Goal: Task Accomplishment & Management: Use online tool/utility

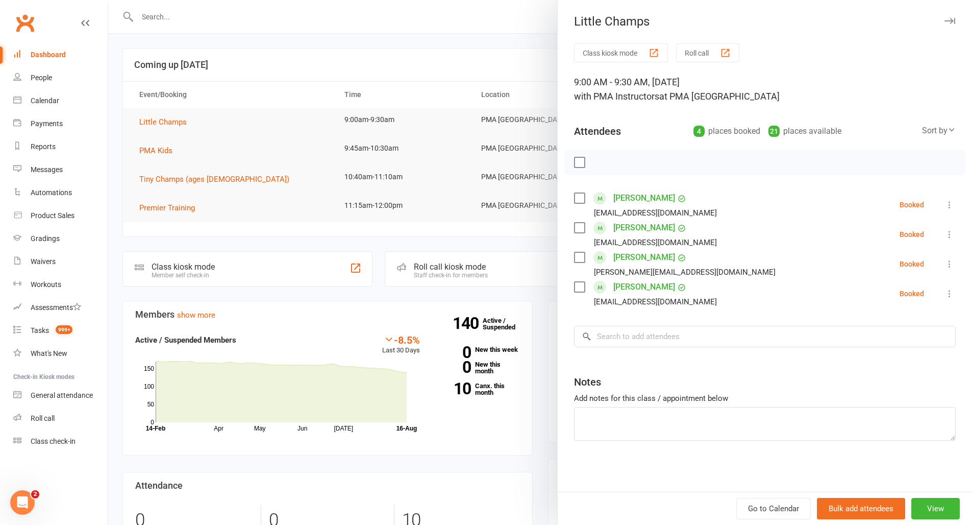
click at [944, 199] on button at bounding box center [950, 205] width 12 height 12
click at [888, 259] on link "Check in" at bounding box center [901, 265] width 110 height 20
click at [945, 231] on icon at bounding box center [950, 234] width 10 height 10
click at [902, 294] on link "Check in" at bounding box center [901, 295] width 110 height 20
drag, startPoint x: 940, startPoint y: 258, endPoint x: 940, endPoint y: 263, distance: 5.6
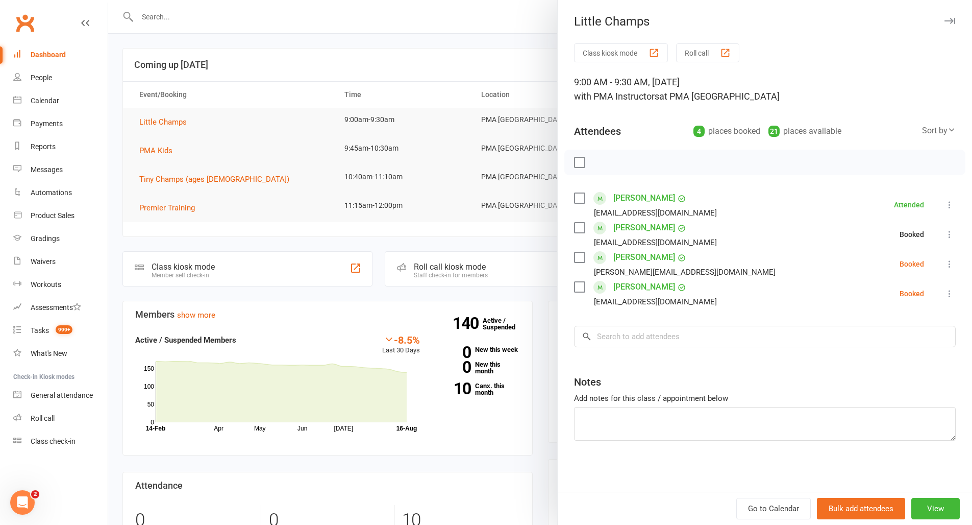
click at [944, 258] on button at bounding box center [950, 264] width 12 height 12
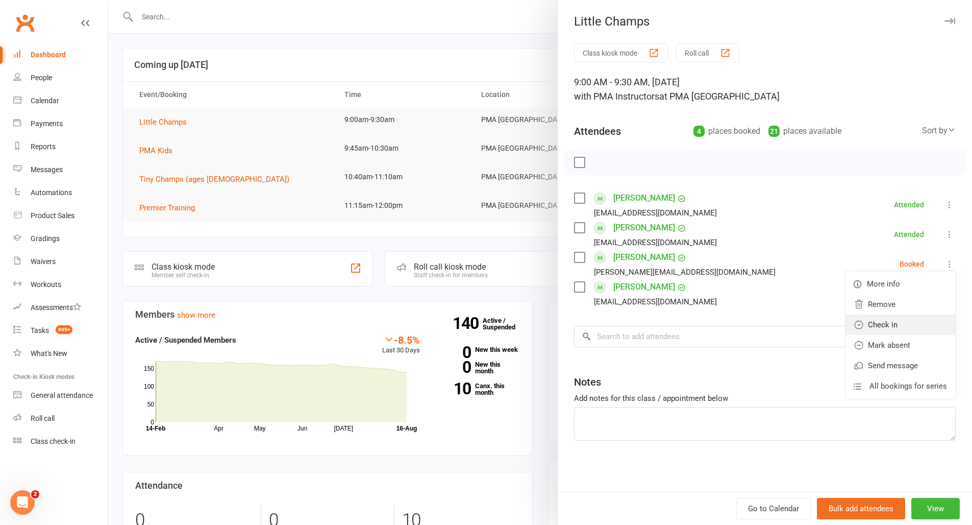
click at [898, 327] on link "Check in" at bounding box center [901, 324] width 110 height 20
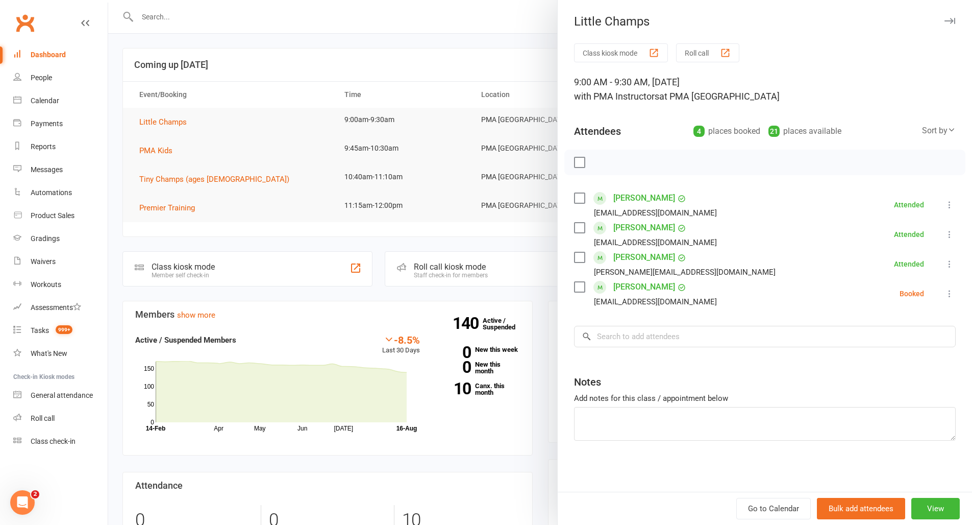
click at [941, 300] on li "[PERSON_NAME] [EMAIL_ADDRESS][DOMAIN_NAME] Booked More info Remove Check in Mar…" at bounding box center [765, 294] width 382 height 30
drag, startPoint x: 944, startPoint y: 294, endPoint x: 933, endPoint y: 302, distance: 12.8
click at [945, 294] on icon at bounding box center [950, 293] width 10 height 10
click at [889, 358] on link "Check in" at bounding box center [901, 354] width 110 height 20
drag, startPoint x: 726, startPoint y: 327, endPoint x: 728, endPoint y: 334, distance: 6.9
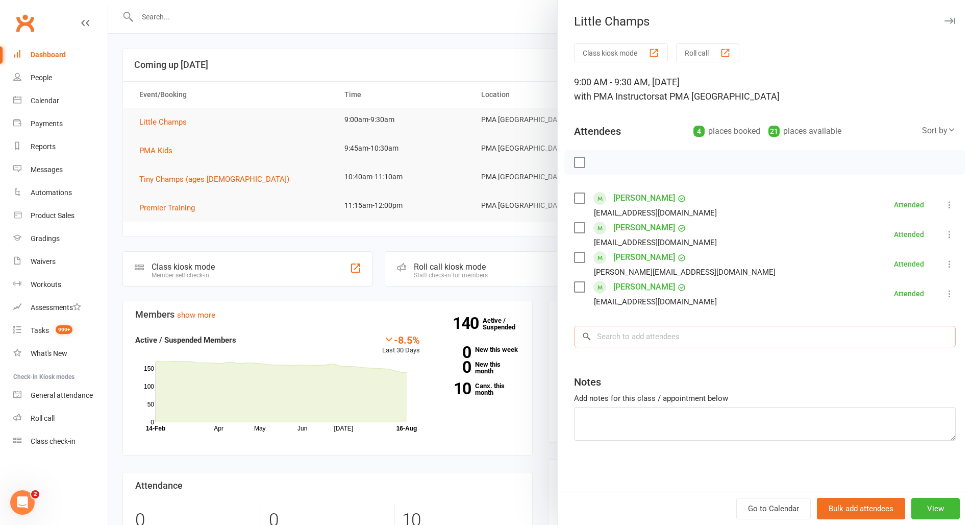
click at [726, 327] on input "search" at bounding box center [765, 336] width 382 height 21
type input "Sofia"
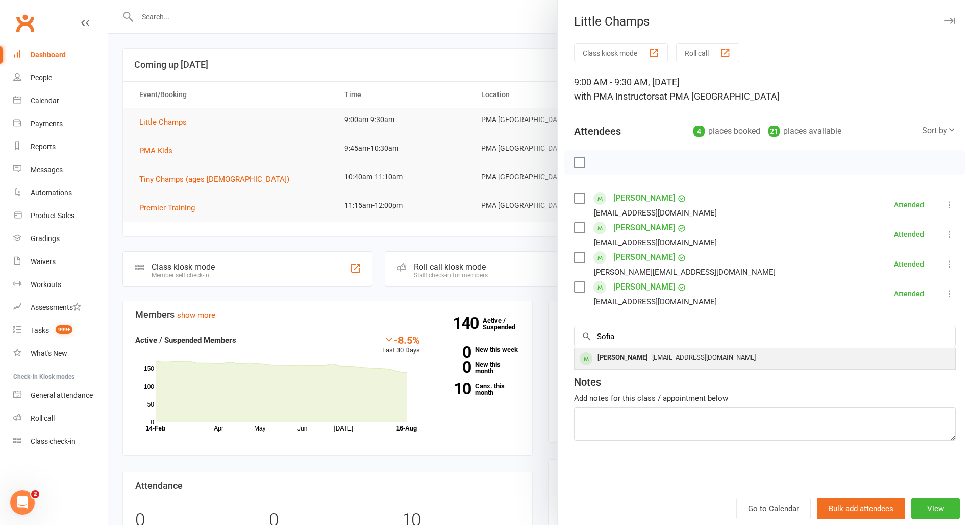
drag, startPoint x: 733, startPoint y: 336, endPoint x: 670, endPoint y: 358, distance: 67.0
click at [670, 358] on span "[EMAIL_ADDRESS][DOMAIN_NAME]" at bounding box center [704, 357] width 104 height 8
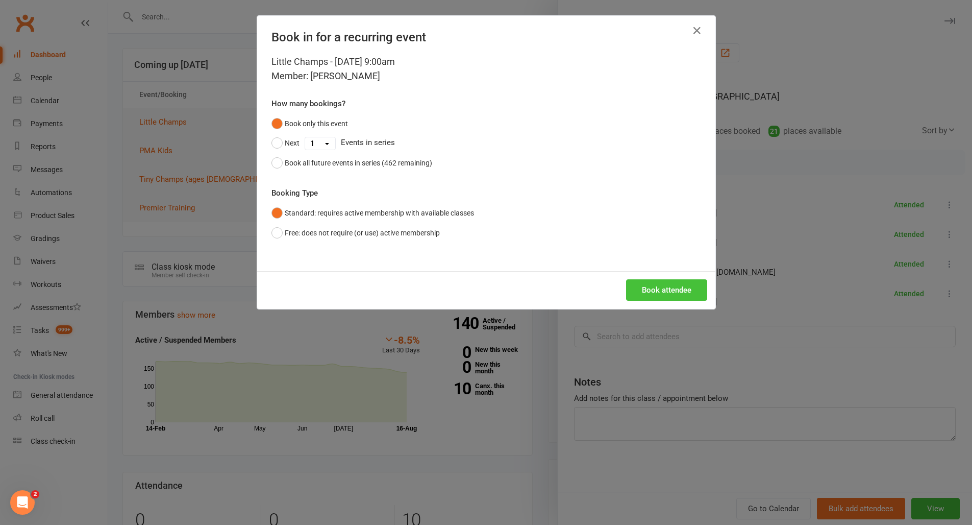
drag, startPoint x: 696, startPoint y: 269, endPoint x: 680, endPoint y: 287, distance: 24.2
click at [696, 270] on div "Book in for a recurring event Little Champs - [DATE] 9:00am Member: [PERSON_NAM…" at bounding box center [486, 162] width 458 height 293
click at [679, 288] on button "Book attendee" at bounding box center [666, 289] width 81 height 21
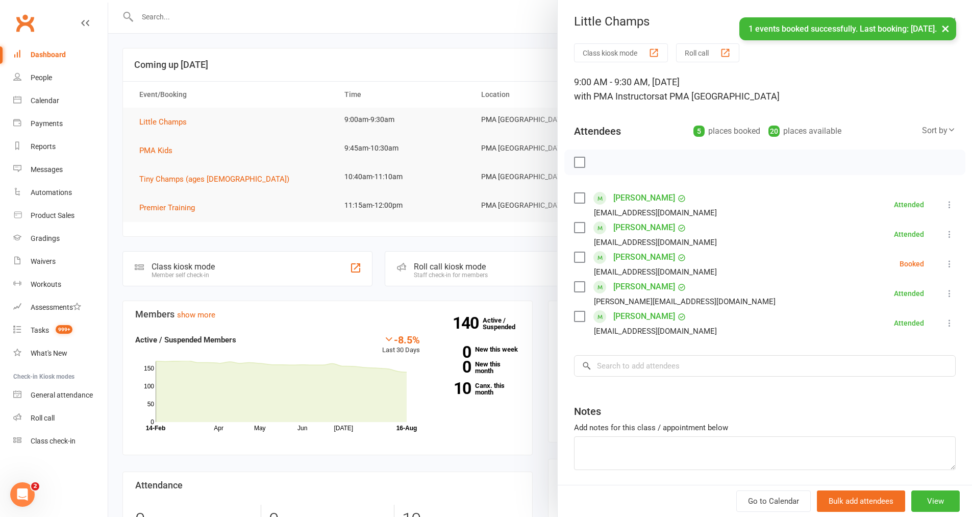
click at [944, 260] on button at bounding box center [950, 264] width 12 height 12
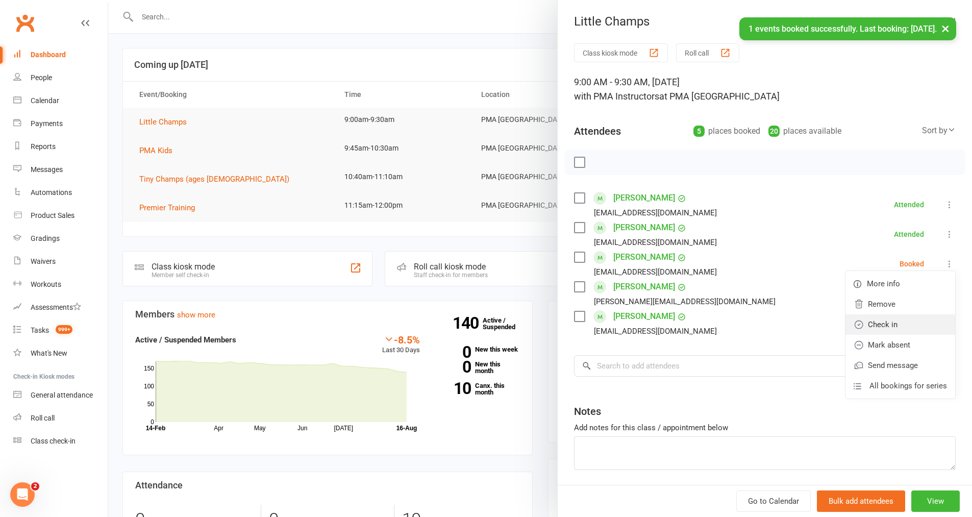
click at [855, 331] on link "Check in" at bounding box center [901, 324] width 110 height 20
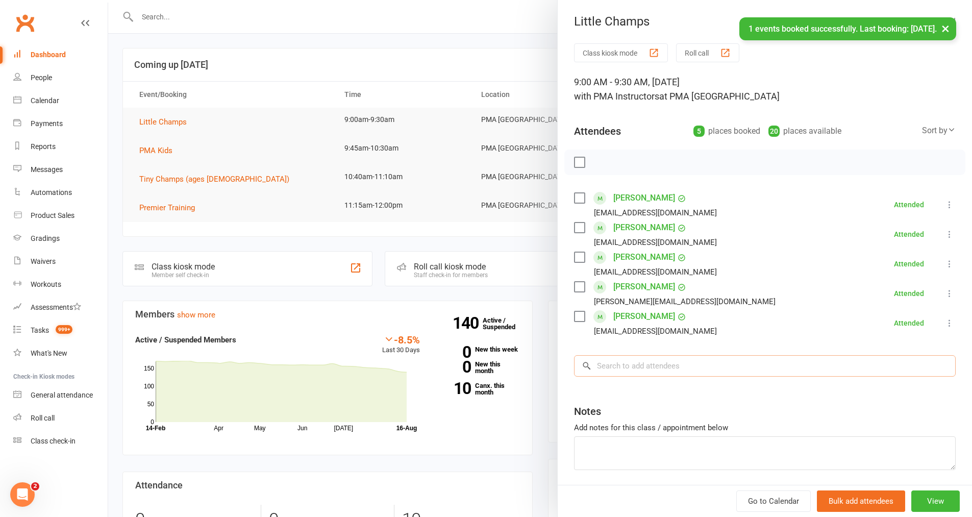
click at [693, 366] on input "search" at bounding box center [765, 365] width 382 height 21
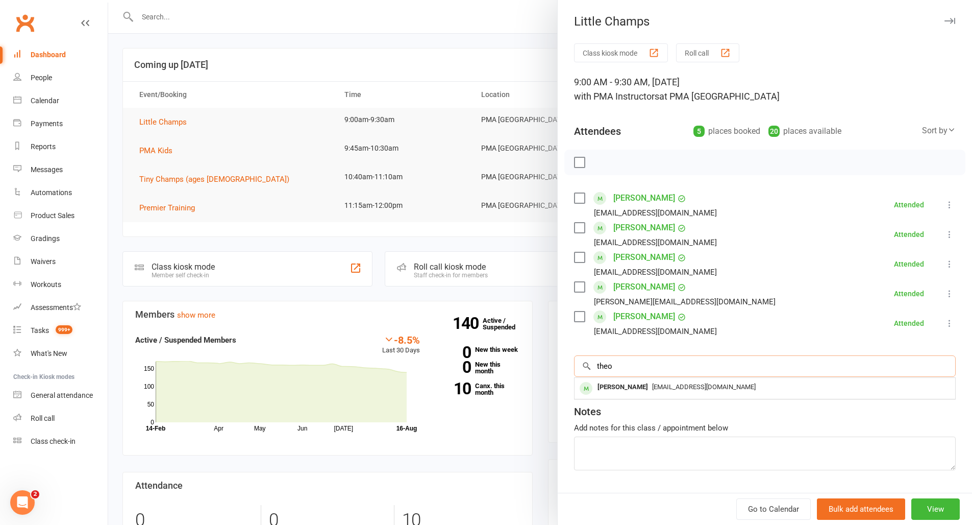
type input "theo"
click at [612, 405] on div "Notes" at bounding box center [765, 409] width 382 height 25
click at [619, 391] on div "Class kiosk mode Roll call 9:00 AM - 9:30 AM, [DATE] with PMA Instructors at PM…" at bounding box center [765, 282] width 414 height 478
click at [628, 367] on input "search" at bounding box center [765, 365] width 382 height 21
type input "Theo"
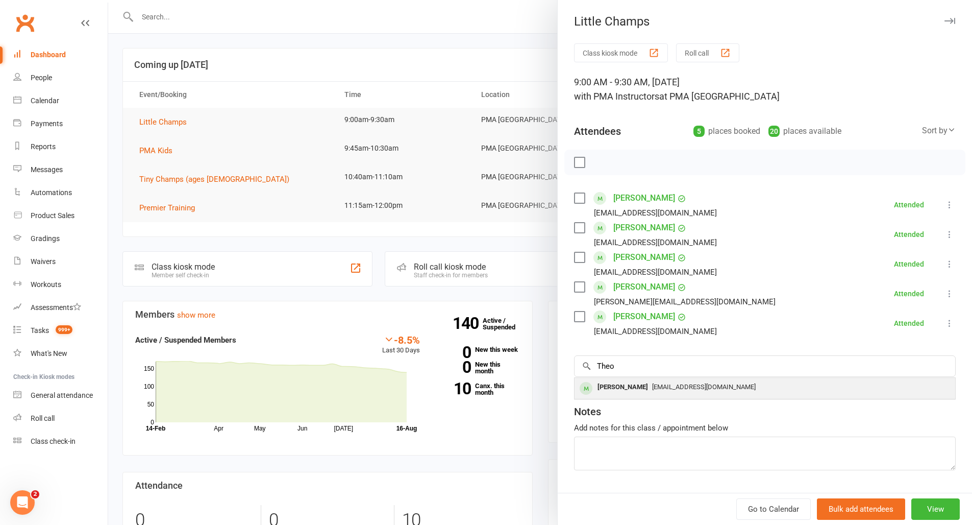
drag, startPoint x: 627, startPoint y: 367, endPoint x: 640, endPoint y: 393, distance: 28.8
click at [640, 393] on div "[PERSON_NAME]" at bounding box center [623, 387] width 59 height 15
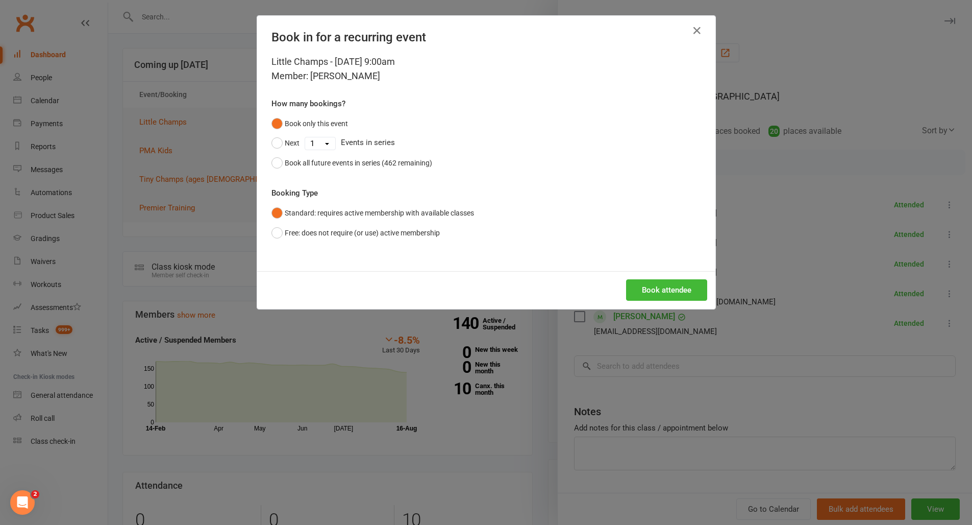
click at [668, 301] on div "Book attendee" at bounding box center [486, 290] width 458 height 38
click at [670, 295] on button "Book attendee" at bounding box center [666, 289] width 81 height 21
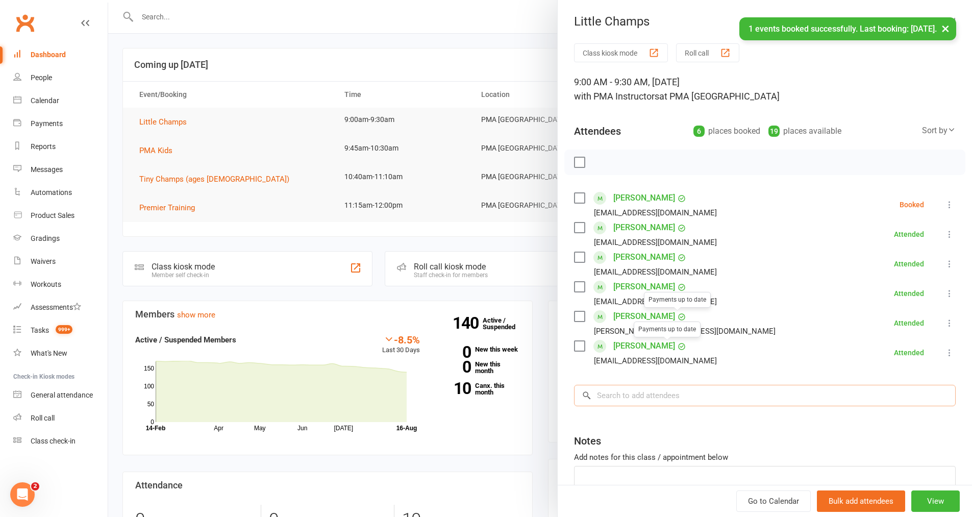
click at [640, 404] on input "search" at bounding box center [765, 395] width 382 height 21
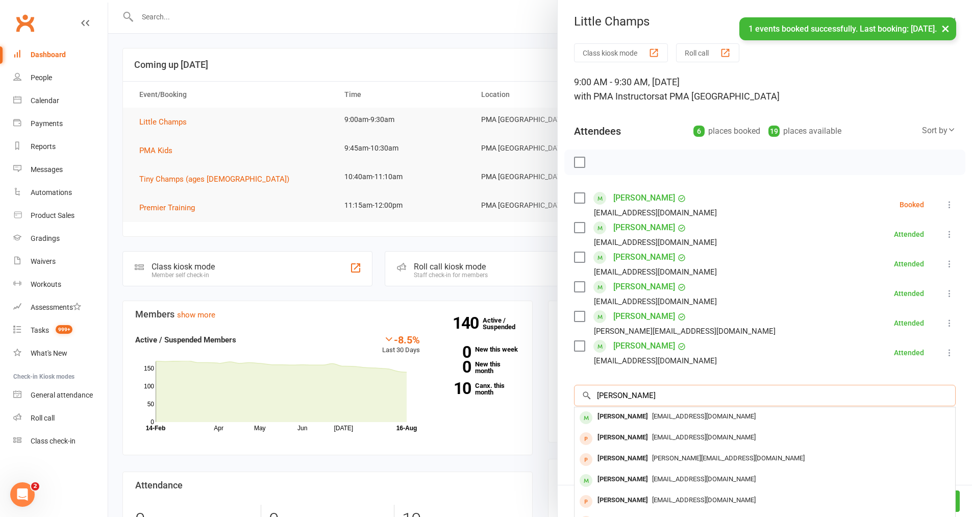
type input "[PERSON_NAME]"
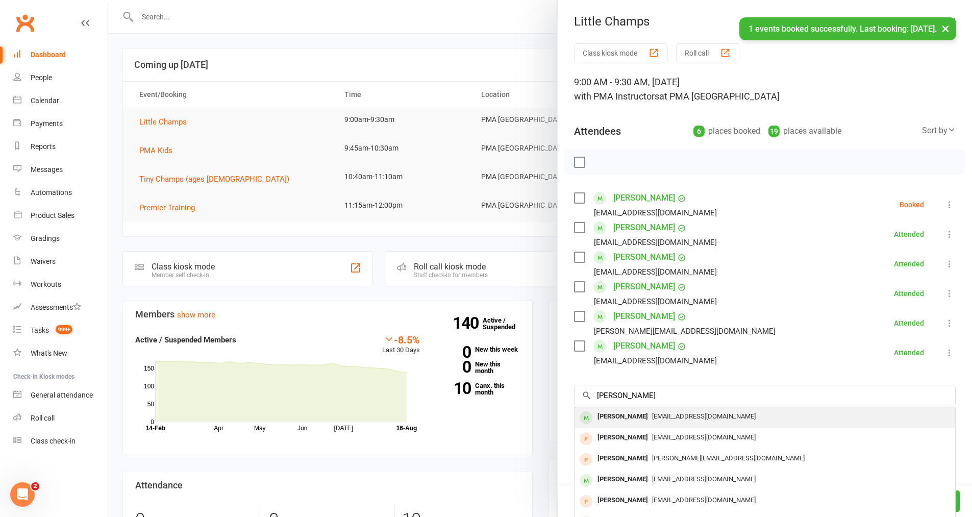
drag, startPoint x: 640, startPoint y: 404, endPoint x: 641, endPoint y: 416, distance: 12.3
click at [652, 416] on span "[EMAIL_ADDRESS][DOMAIN_NAME]" at bounding box center [704, 416] width 104 height 8
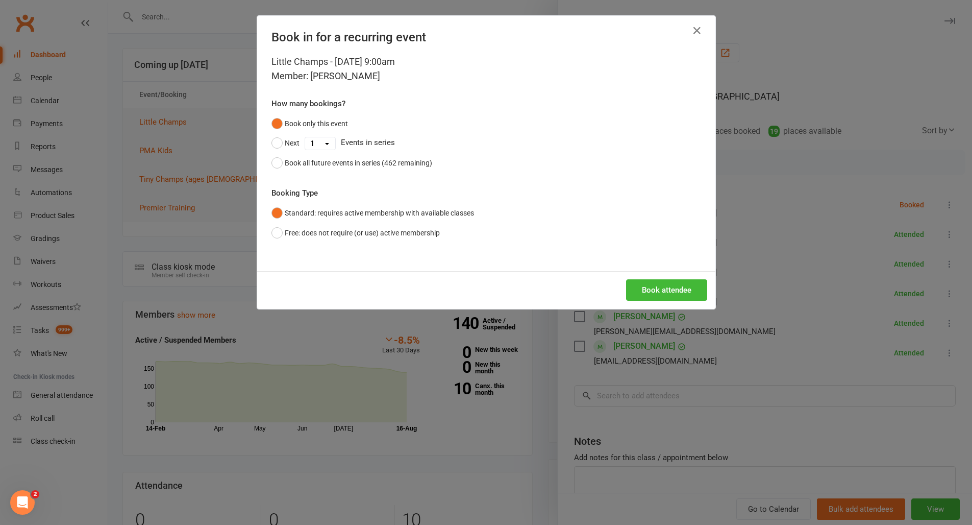
drag, startPoint x: 670, startPoint y: 295, endPoint x: 670, endPoint y: 289, distance: 6.1
click at [670, 295] on button "Book attendee" at bounding box center [666, 289] width 81 height 21
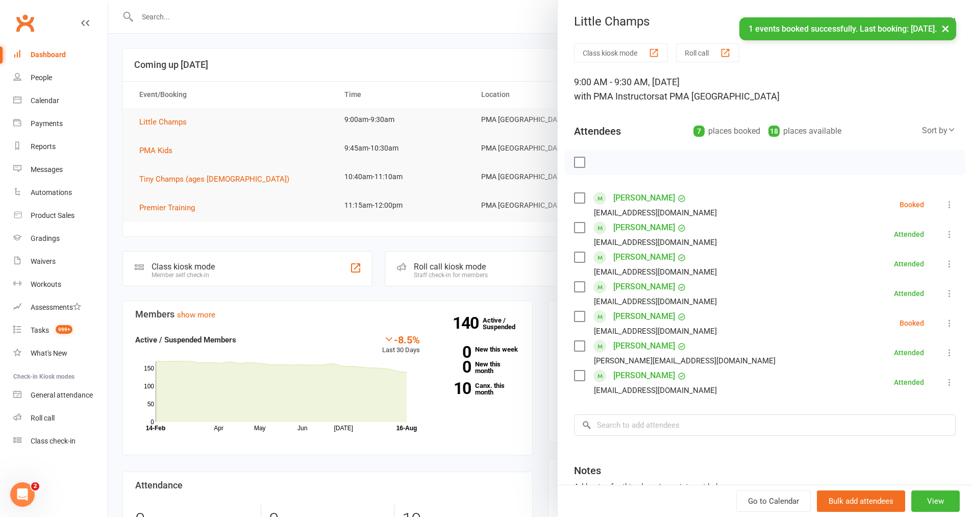
click at [945, 201] on icon at bounding box center [950, 205] width 10 height 10
click at [887, 265] on link "Check in" at bounding box center [901, 265] width 110 height 20
click at [945, 325] on icon at bounding box center [950, 323] width 10 height 10
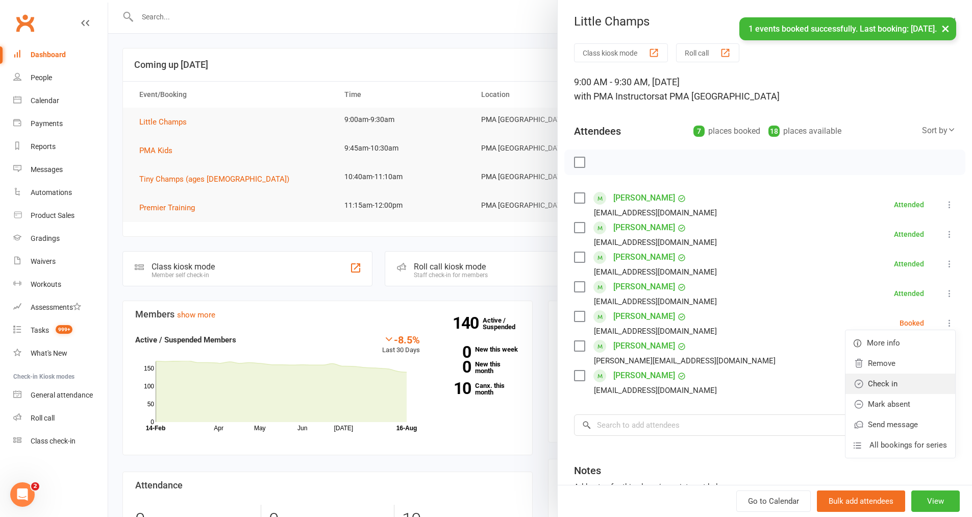
click at [882, 385] on link "Check in" at bounding box center [901, 384] width 110 height 20
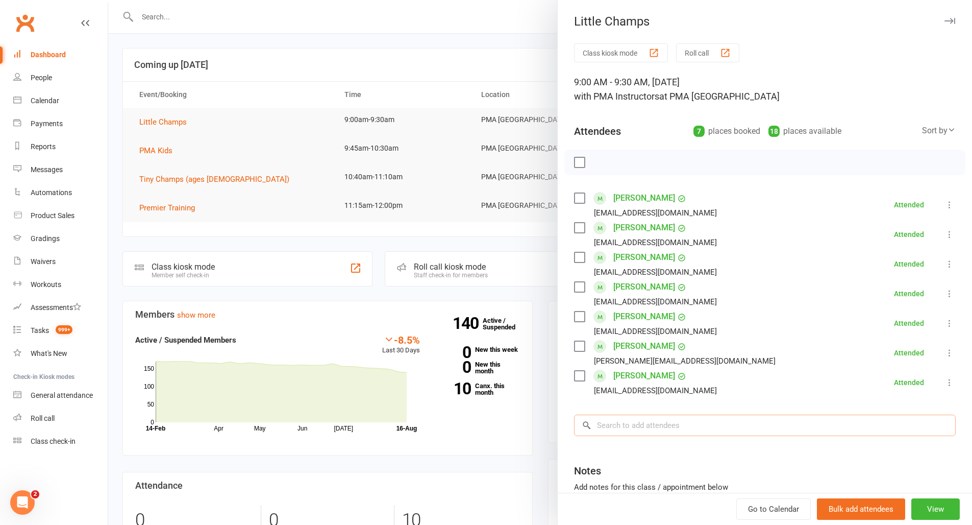
click at [700, 427] on input "search" at bounding box center [765, 424] width 382 height 21
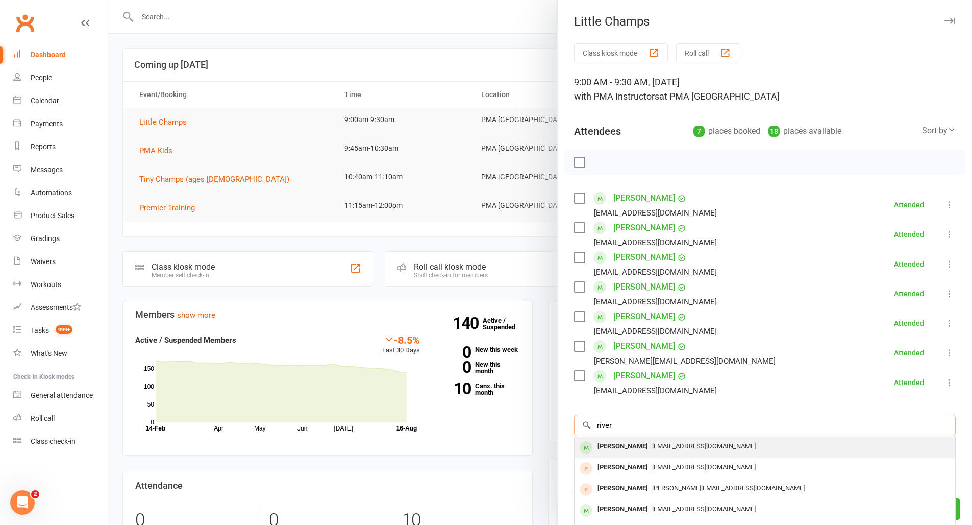
scroll to position [2, 0]
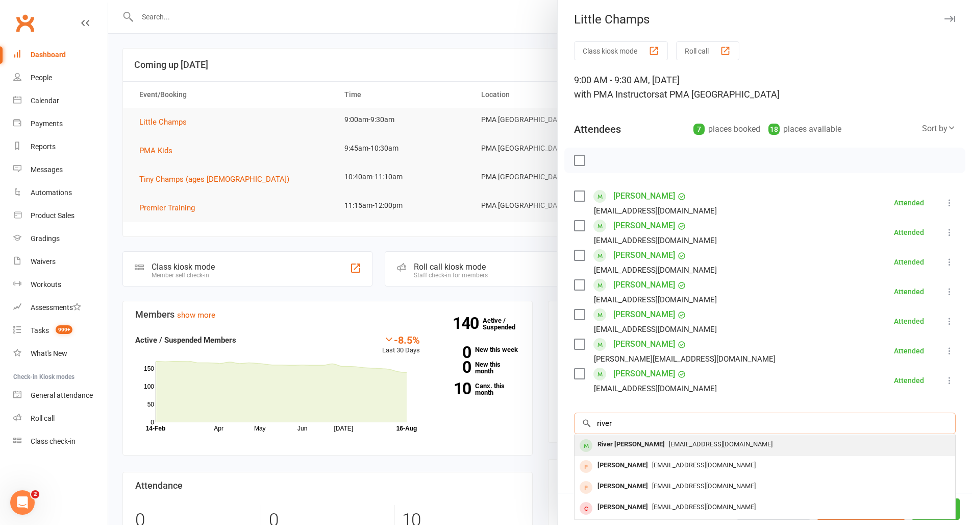
drag, startPoint x: 649, startPoint y: 430, endPoint x: 651, endPoint y: 446, distance: 16.0
click at [649, 430] on input "river" at bounding box center [765, 422] width 382 height 21
type input "river"
drag, startPoint x: 645, startPoint y: 439, endPoint x: 646, endPoint y: 433, distance: 6.7
click at [647, 434] on div "river × No results River [PERSON_NAME] [EMAIL_ADDRESS][DOMAIN_NAME] [PERSON_NAM…" at bounding box center [765, 422] width 382 height 21
